Goal: Task Accomplishment & Management: Manage account settings

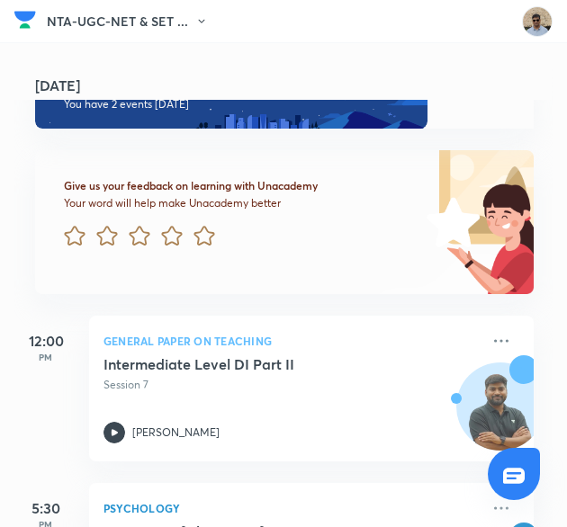
scroll to position [0, 4]
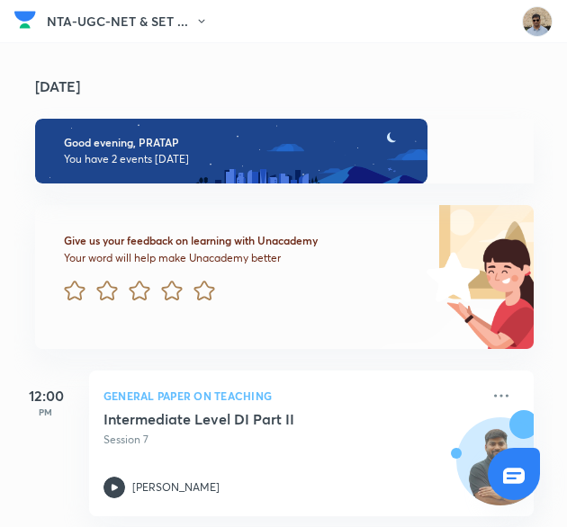
click at [54, 91] on h4 "[DATE]" at bounding box center [293, 86] width 516 height 14
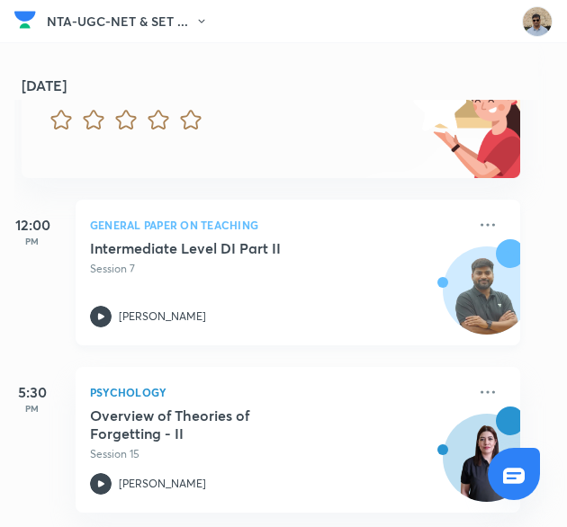
scroll to position [0, 18]
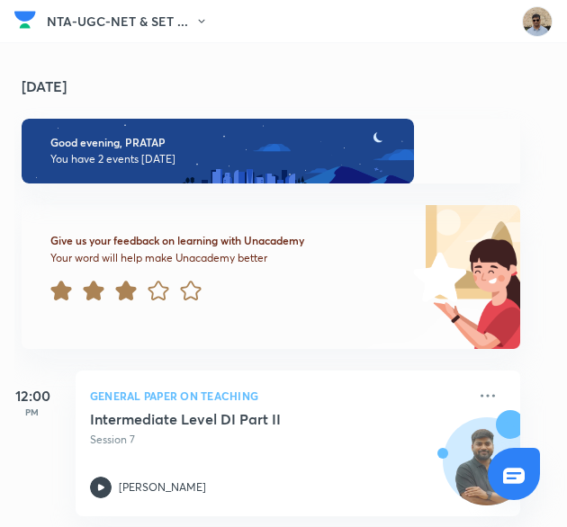
click at [39, 81] on h4 "[DATE]" at bounding box center [280, 86] width 516 height 14
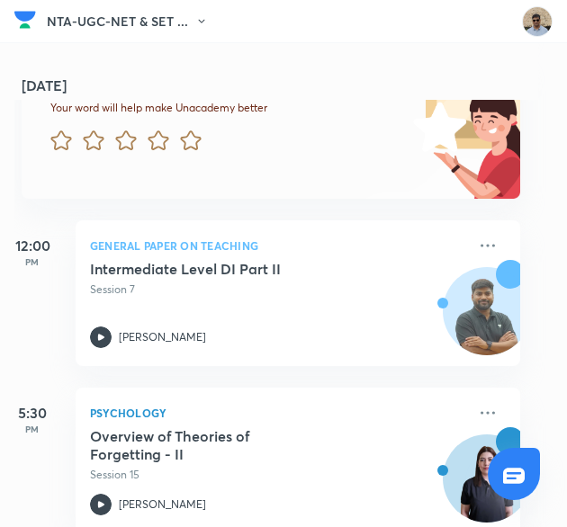
scroll to position [184, 18]
